Goal: Task Accomplishment & Management: Manage account settings

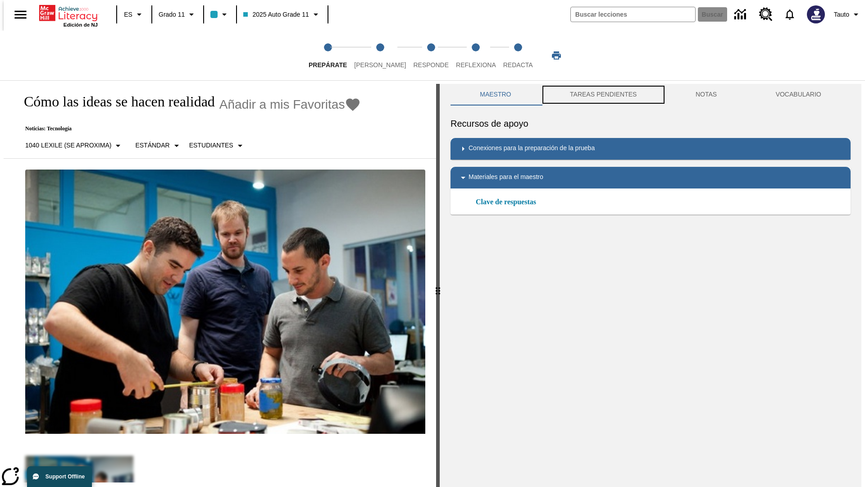
click at [603, 95] on button "TAREAS PENDIENTES" at bounding box center [604, 95] width 126 height 22
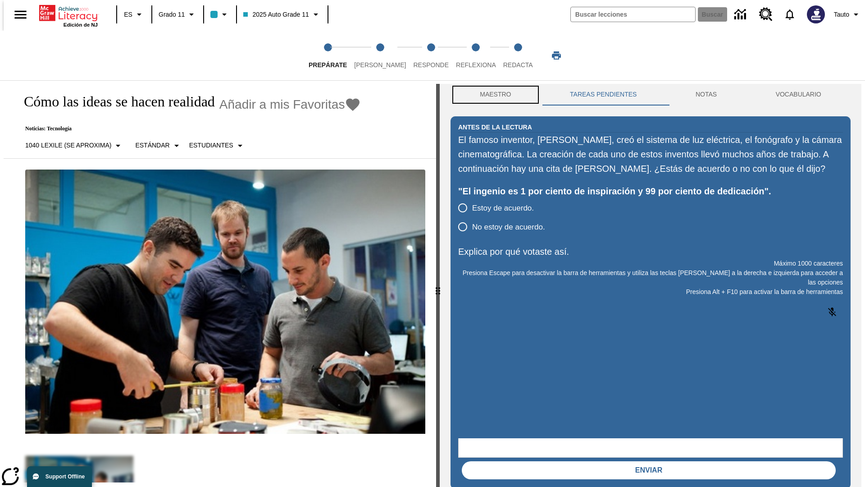
scroll to position [0, 0]
